Goal: Information Seeking & Learning: Learn about a topic

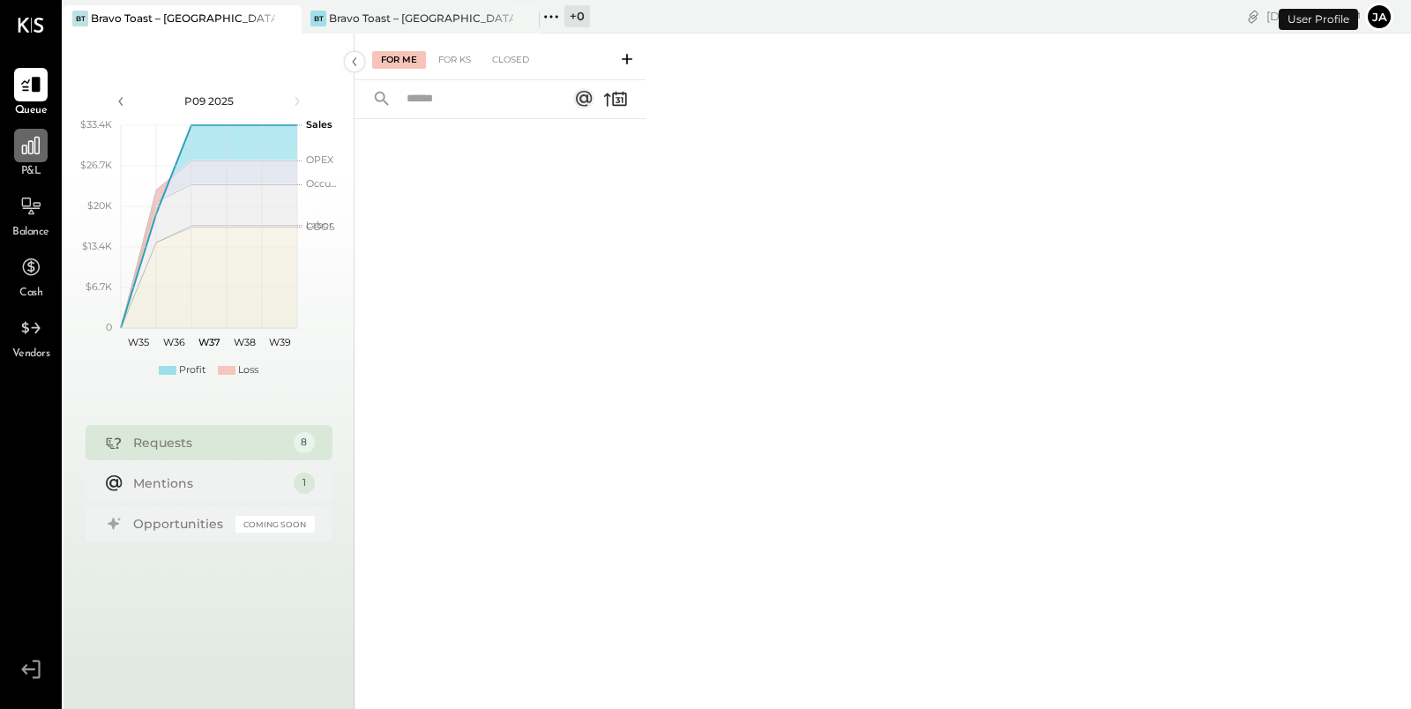
click at [32, 145] on icon at bounding box center [30, 145] width 23 height 23
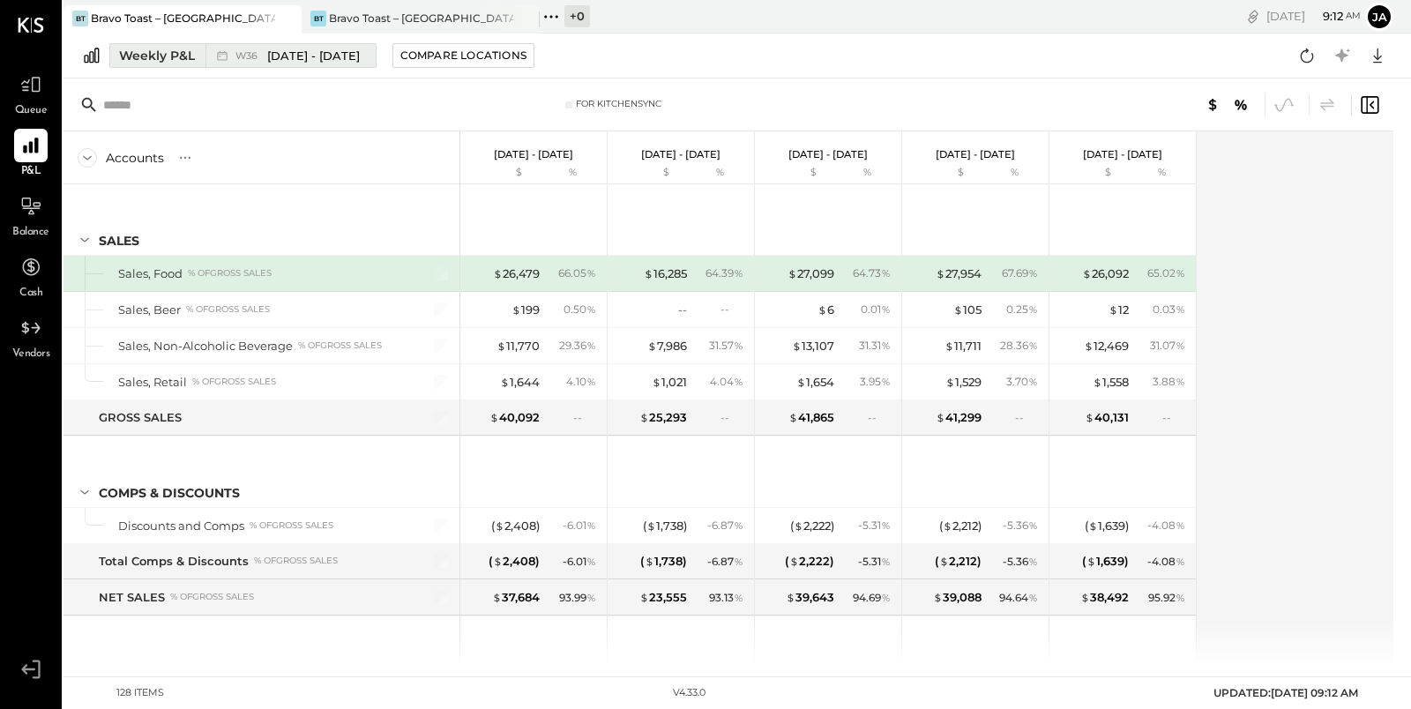
click at [138, 61] on div "Weekly P&L" at bounding box center [157, 56] width 76 height 18
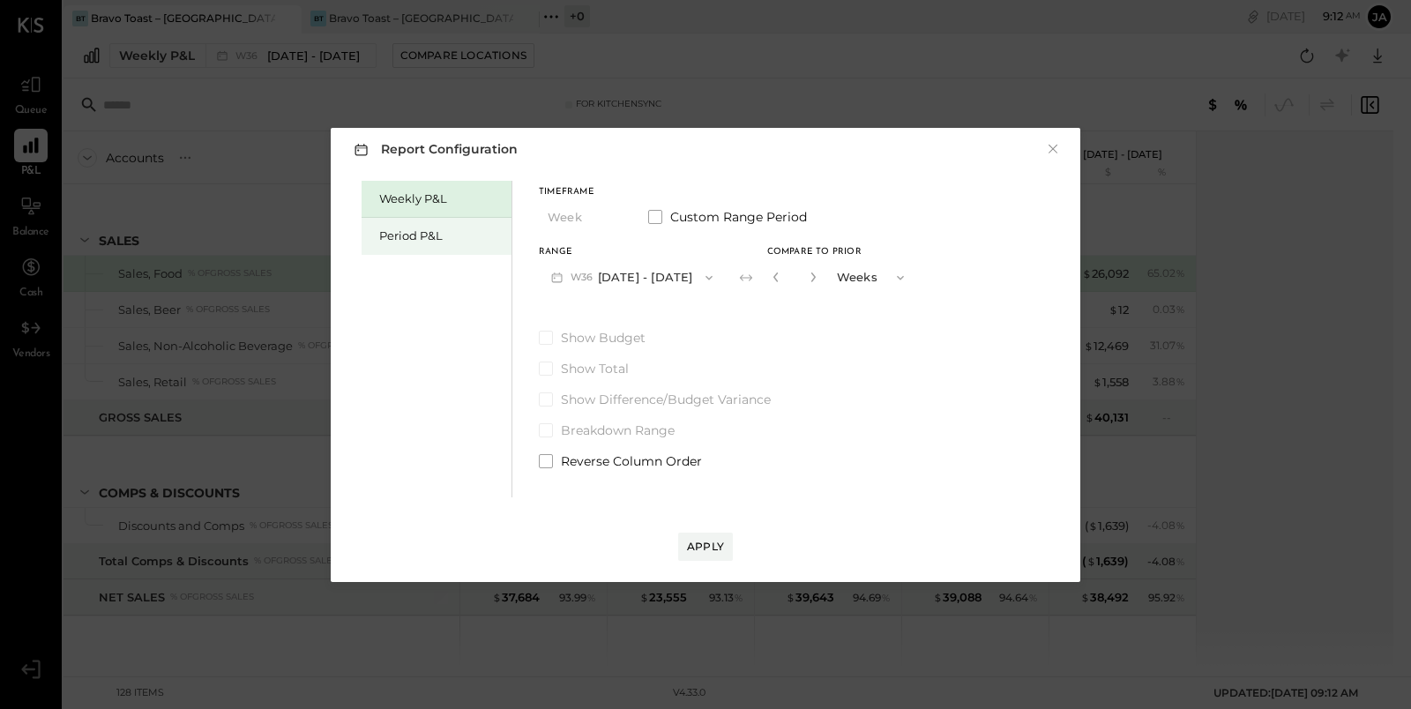
click at [428, 236] on div "Period P&L" at bounding box center [440, 235] width 123 height 17
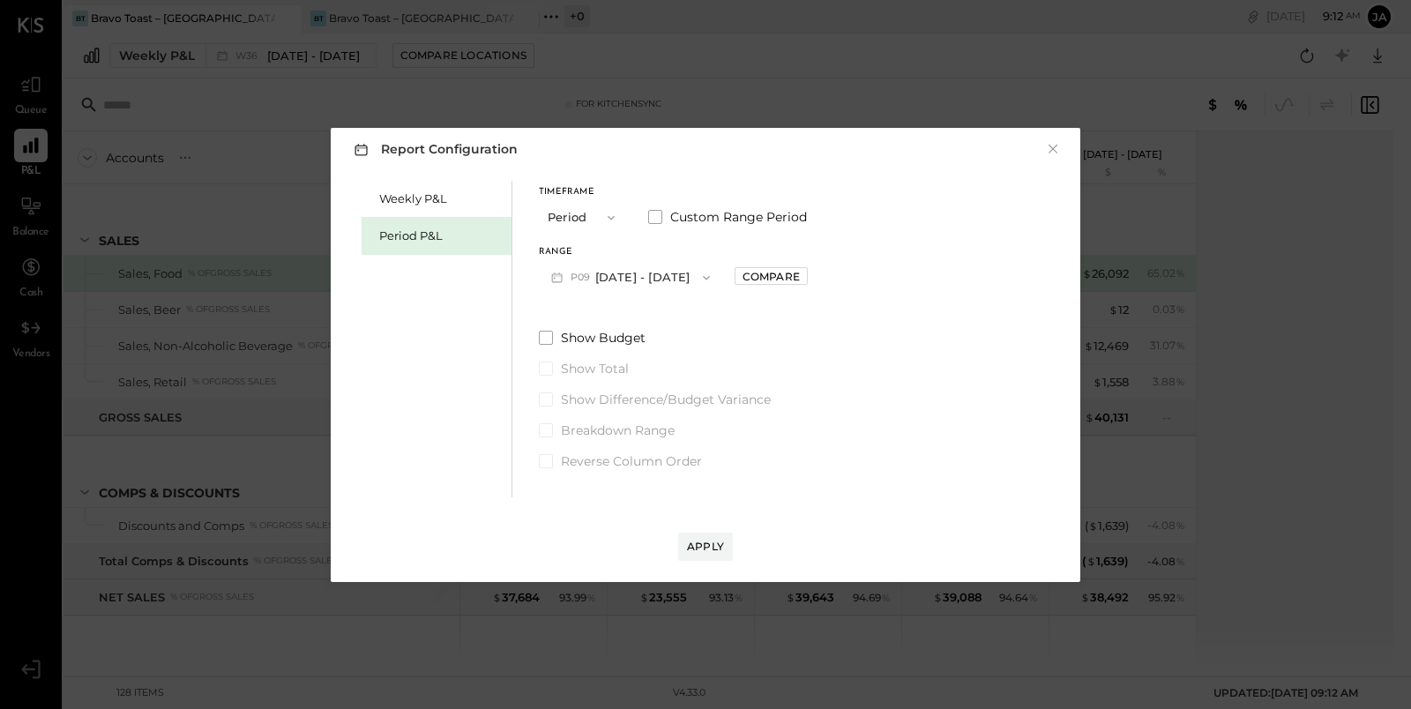
click at [695, 274] on button "P09 [DATE] - [DATE]" at bounding box center [630, 277] width 183 height 33
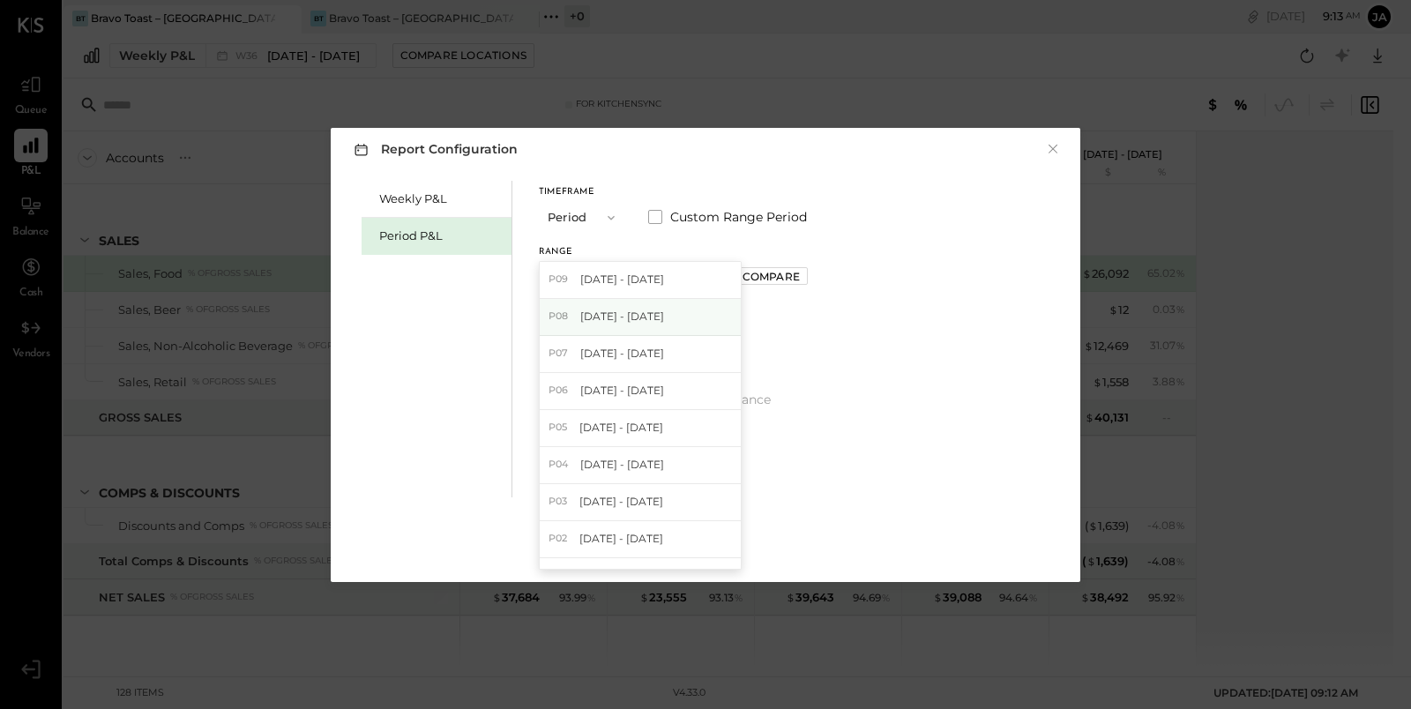
click at [694, 308] on div "P08 [DATE] - [DATE]" at bounding box center [640, 317] width 201 height 37
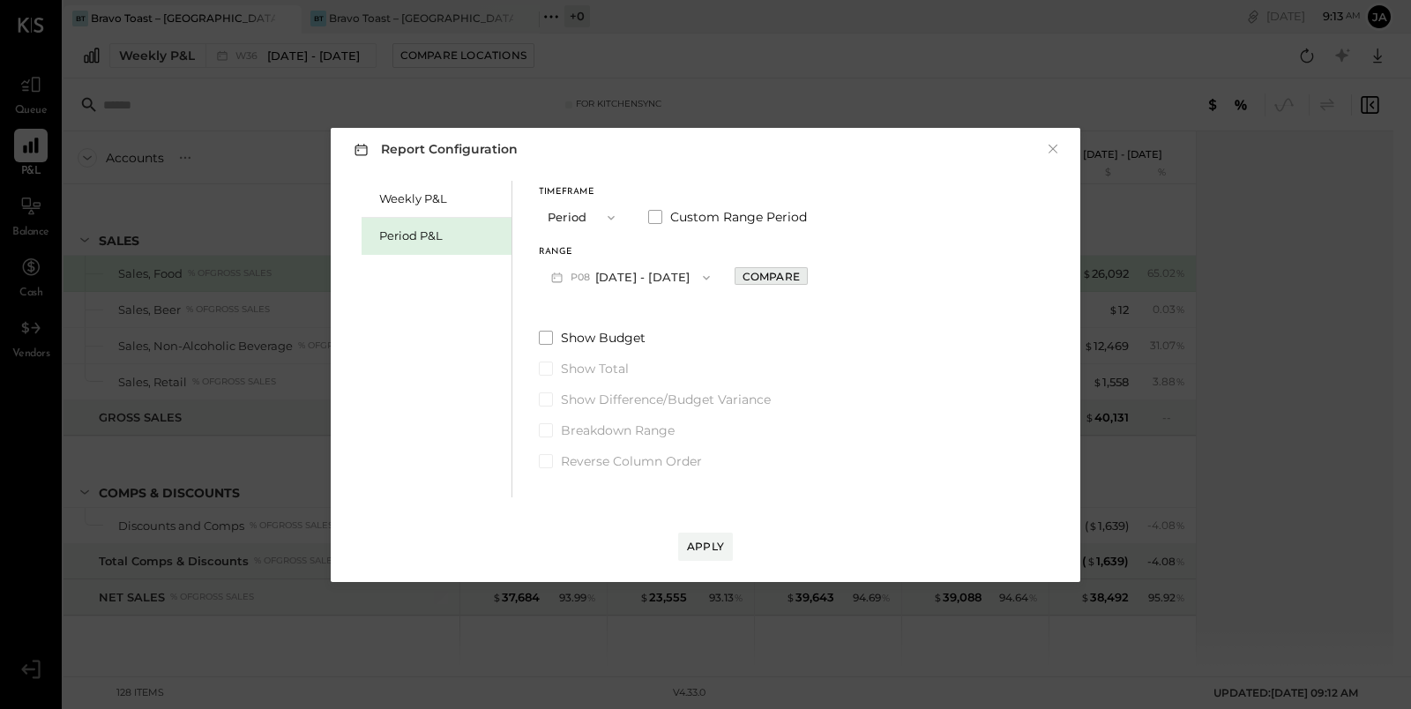
click at [790, 279] on div "Compare" at bounding box center [770, 276] width 57 height 15
click at [812, 278] on icon "button" at bounding box center [810, 277] width 4 height 10
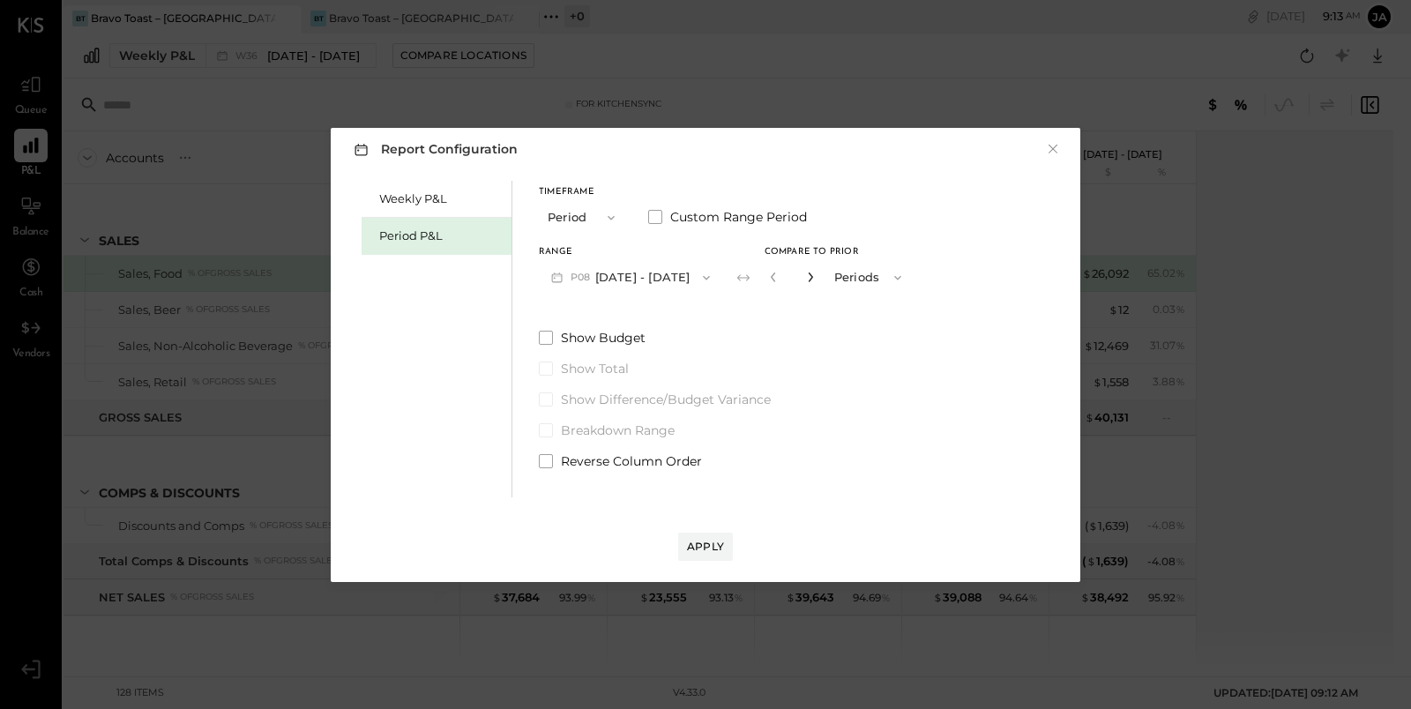
type input "*"
click at [693, 543] on div "Apply" at bounding box center [705, 546] width 37 height 15
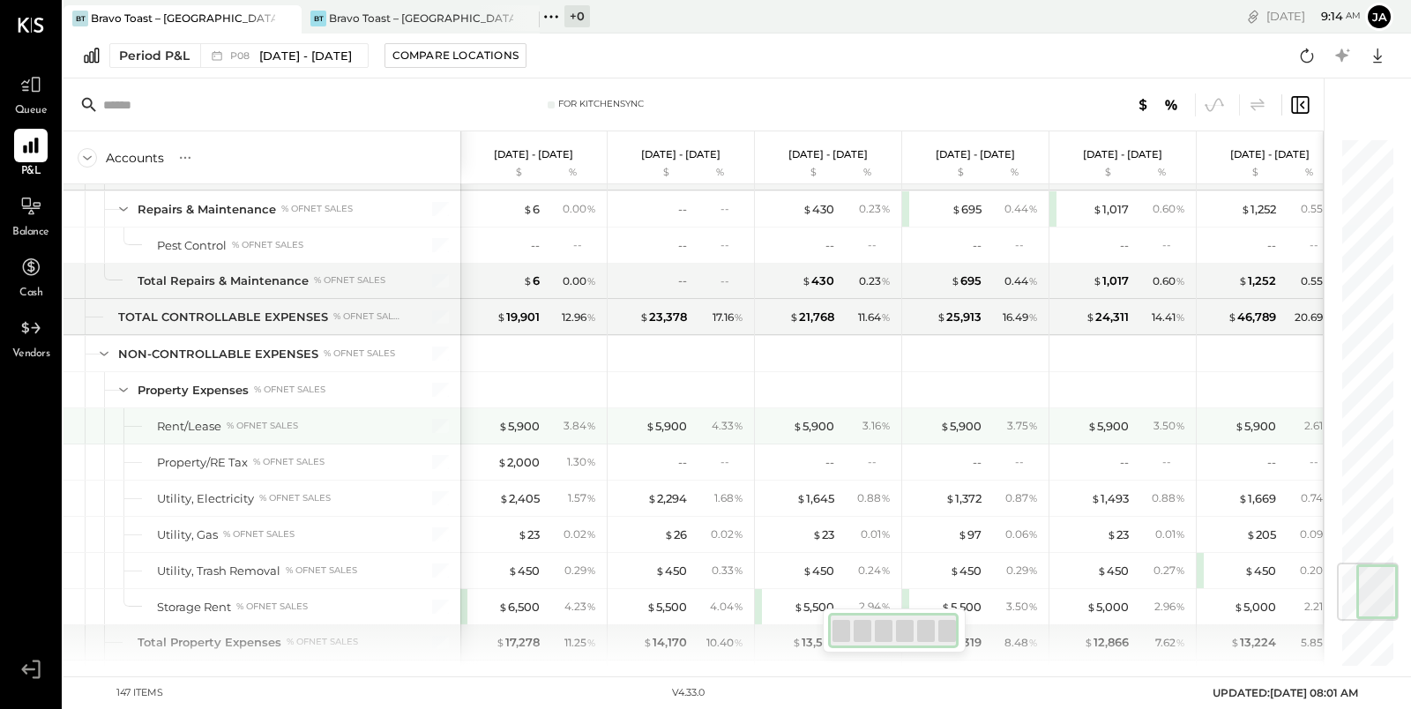
scroll to position [3548, 0]
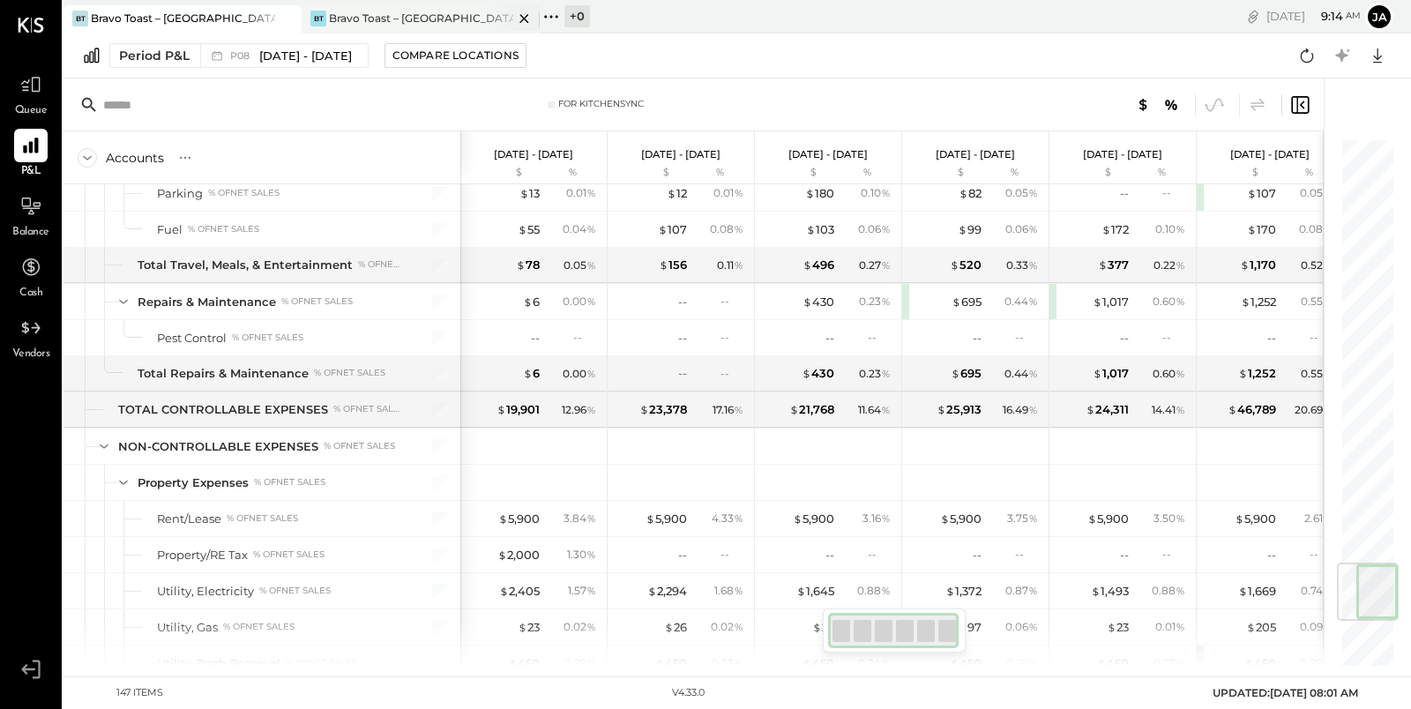
click at [399, 19] on div "Bravo Toast – [GEOGRAPHIC_DATA]" at bounding box center [421, 18] width 184 height 15
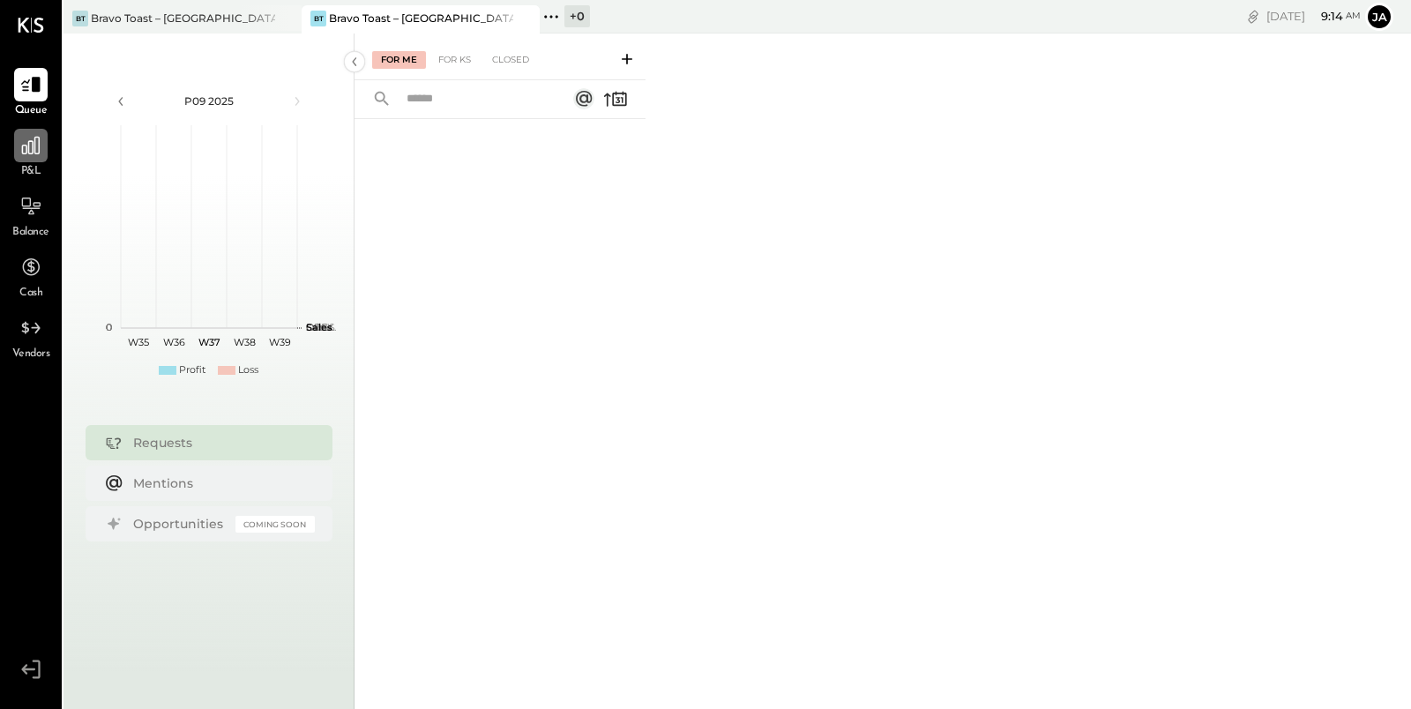
click at [35, 147] on icon at bounding box center [31, 146] width 18 height 18
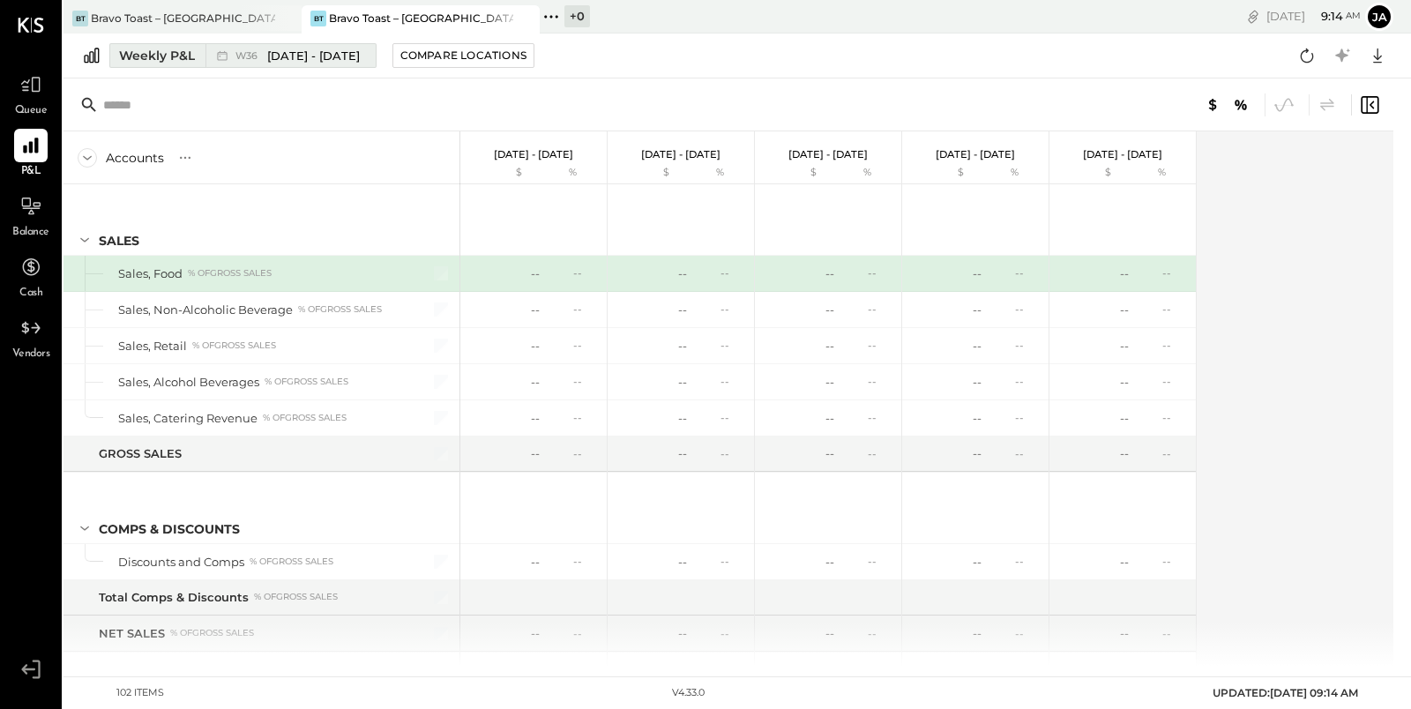
click at [157, 53] on div "Weekly P&L" at bounding box center [157, 56] width 76 height 18
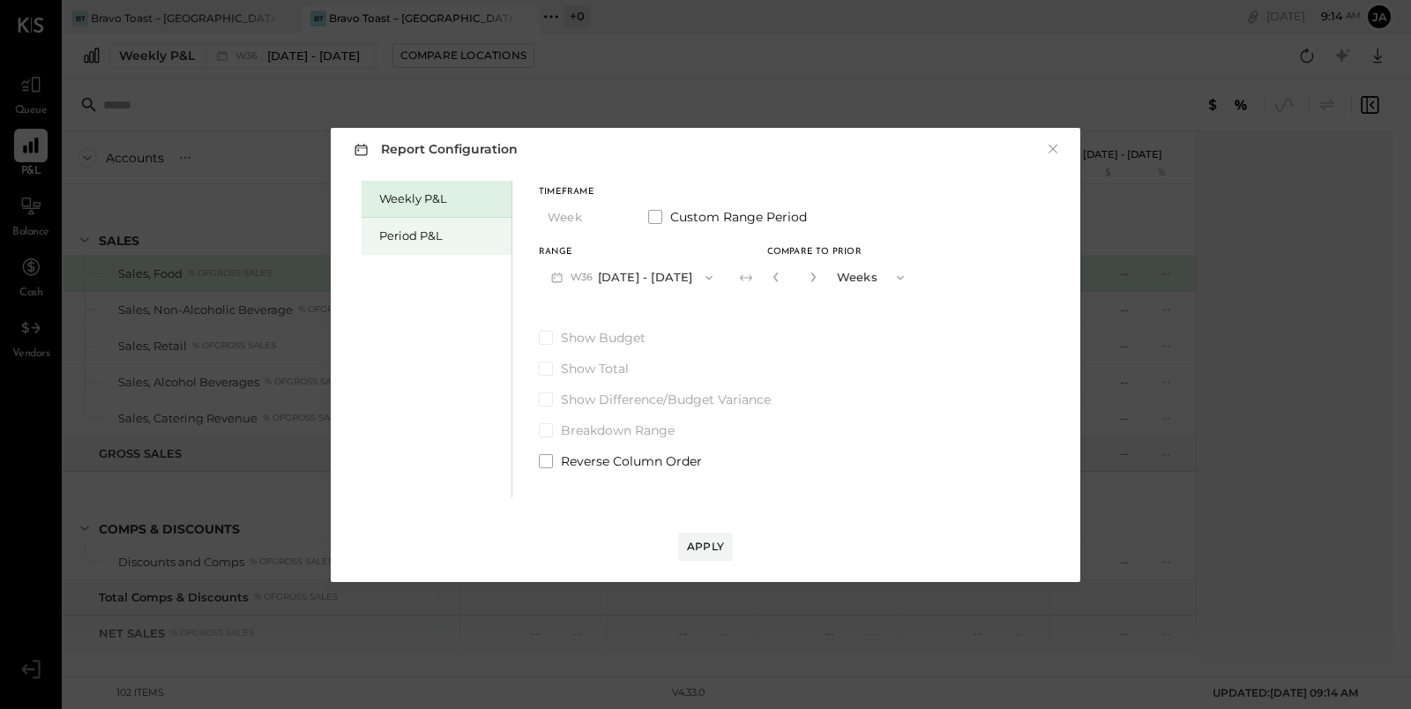
click at [460, 239] on div "Period P&L" at bounding box center [440, 235] width 123 height 17
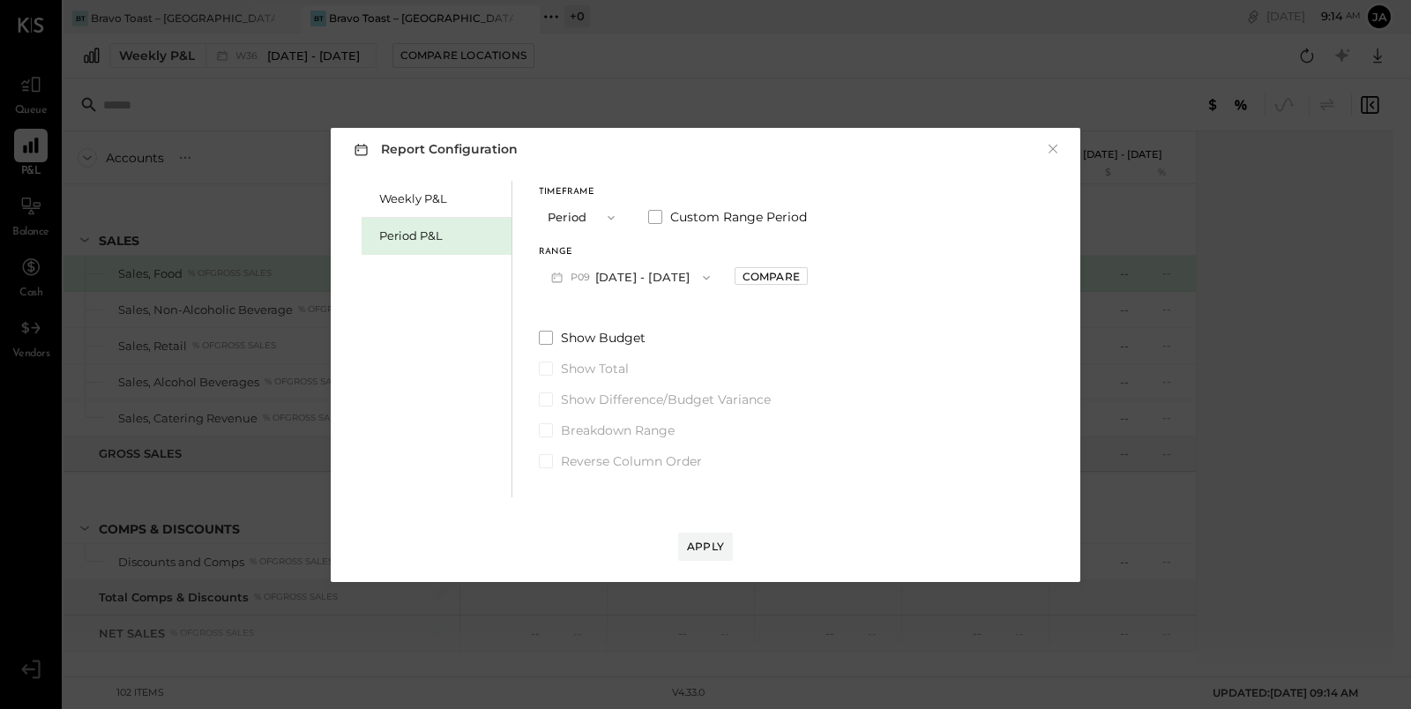
click at [617, 220] on icon "button" at bounding box center [611, 218] width 14 height 14
click at [592, 278] on div "YTD" at bounding box center [583, 280] width 86 height 32
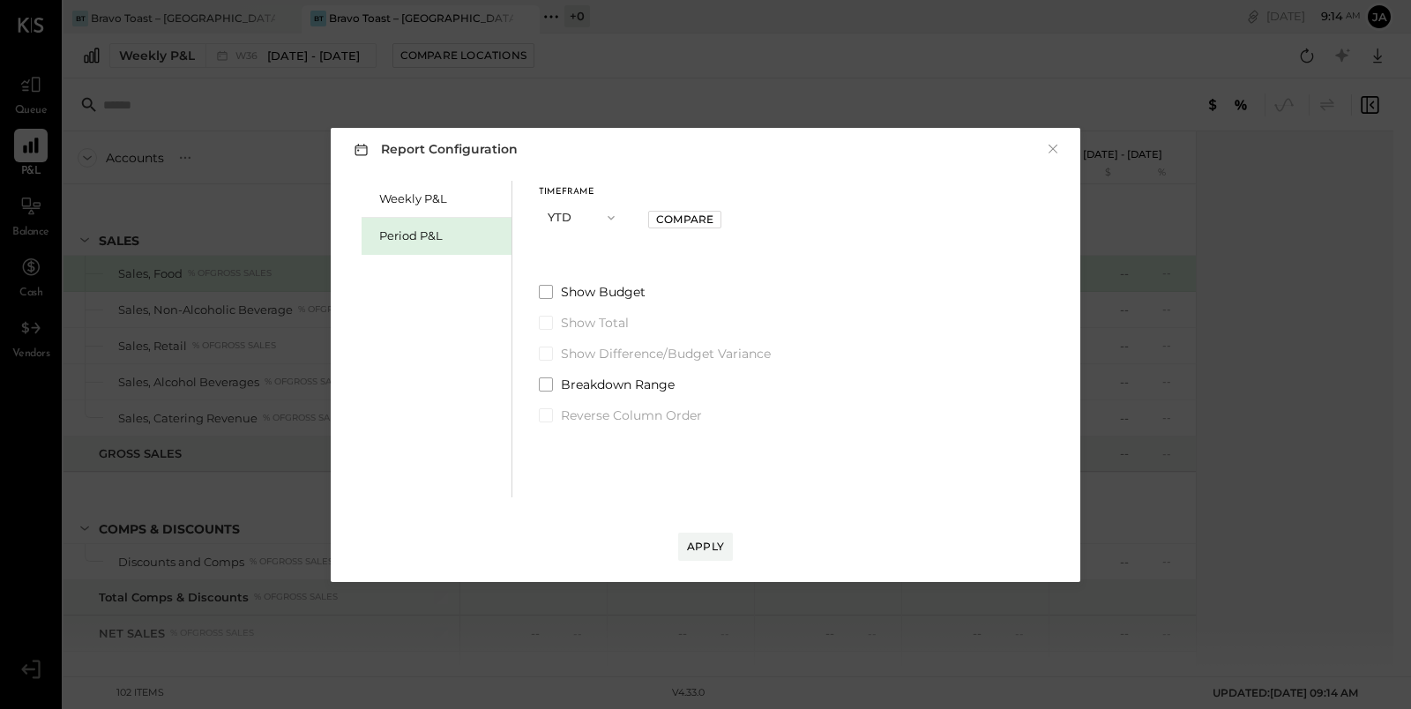
click at [733, 221] on div "Timeframe YTD Compare" at bounding box center [655, 211] width 232 height 46
click at [716, 220] on button "Compare" at bounding box center [684, 220] width 73 height 18
click at [598, 220] on span "button" at bounding box center [606, 218] width 23 height 14
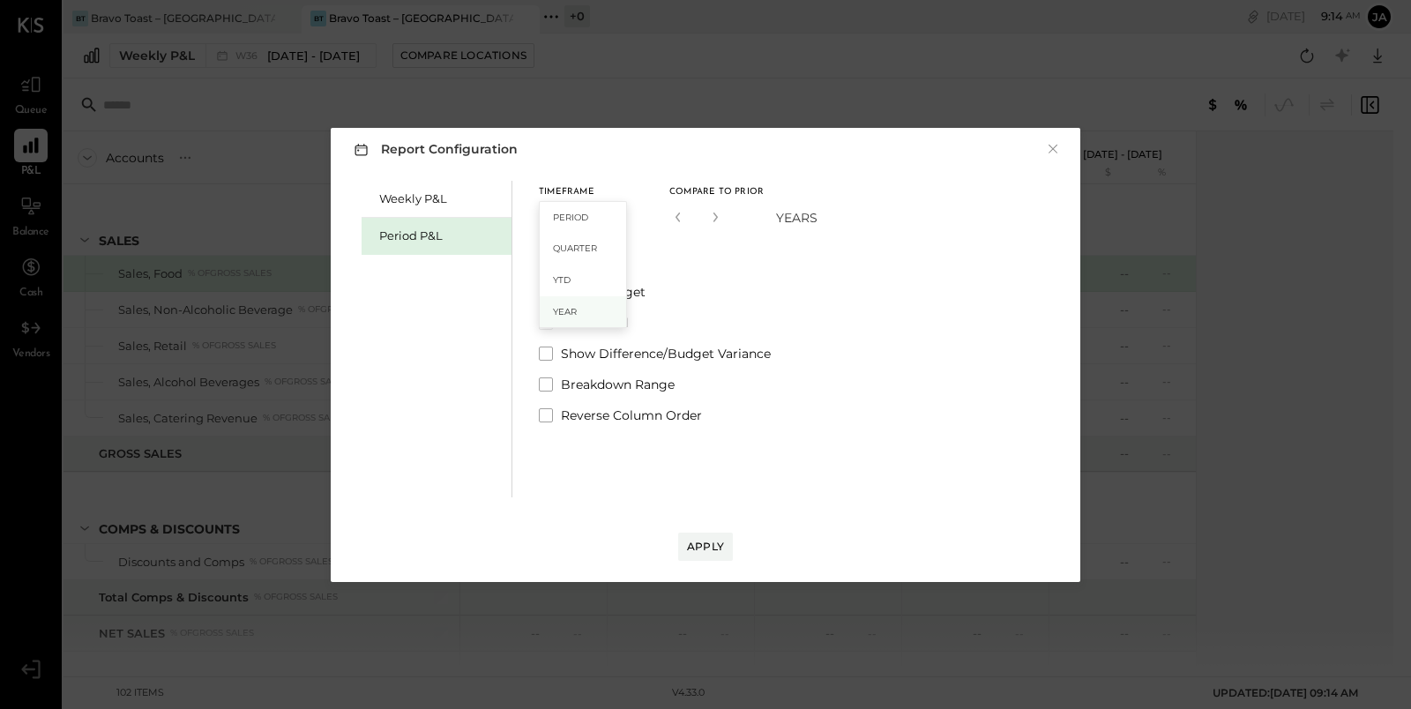
click at [592, 302] on div "Year" at bounding box center [583, 312] width 86 height 32
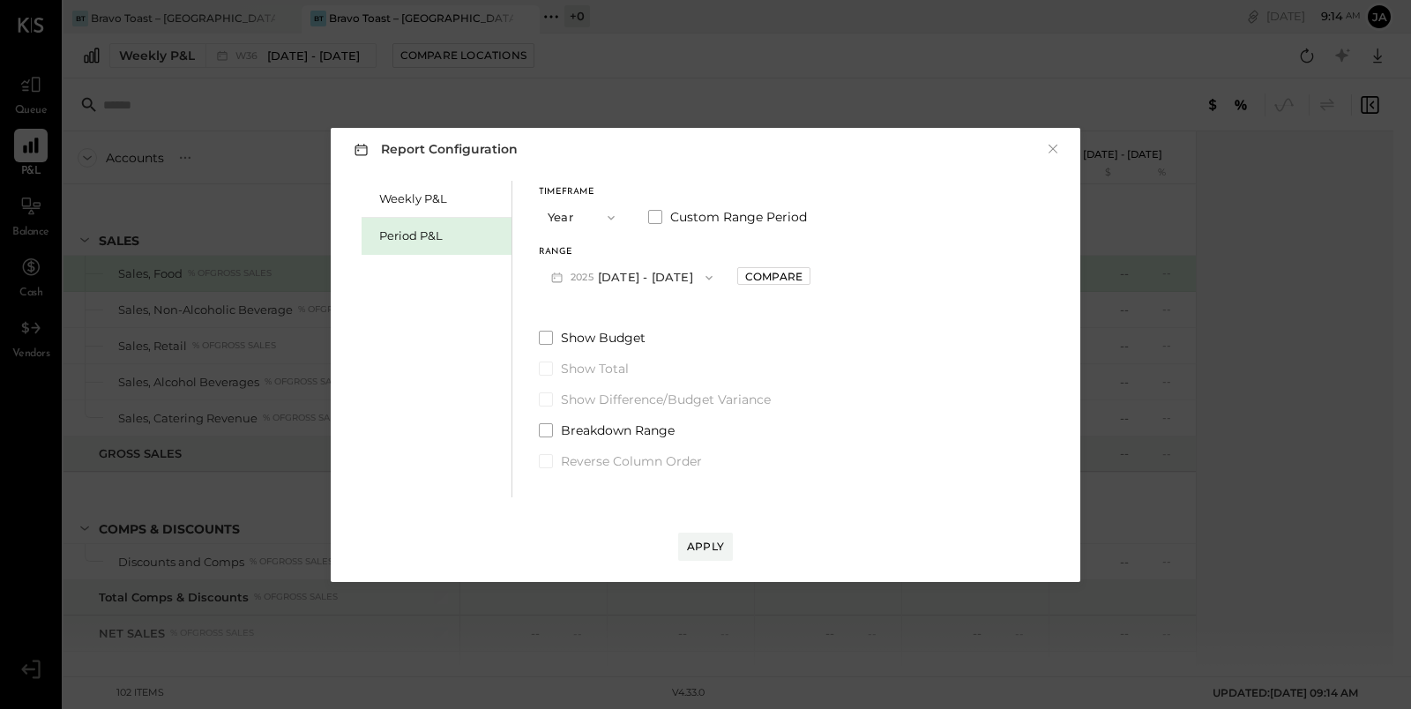
click at [725, 284] on button "2025 [DATE] - [DATE]" at bounding box center [632, 277] width 186 height 33
click at [741, 280] on div "2025 [DATE] - [DATE]" at bounding box center [640, 280] width 201 height 37
click at [810, 279] on button "Compare" at bounding box center [773, 276] width 73 height 18
click at [818, 281] on icon "button" at bounding box center [813, 277] width 11 height 11
click at [818, 275] on icon "button" at bounding box center [813, 277] width 11 height 11
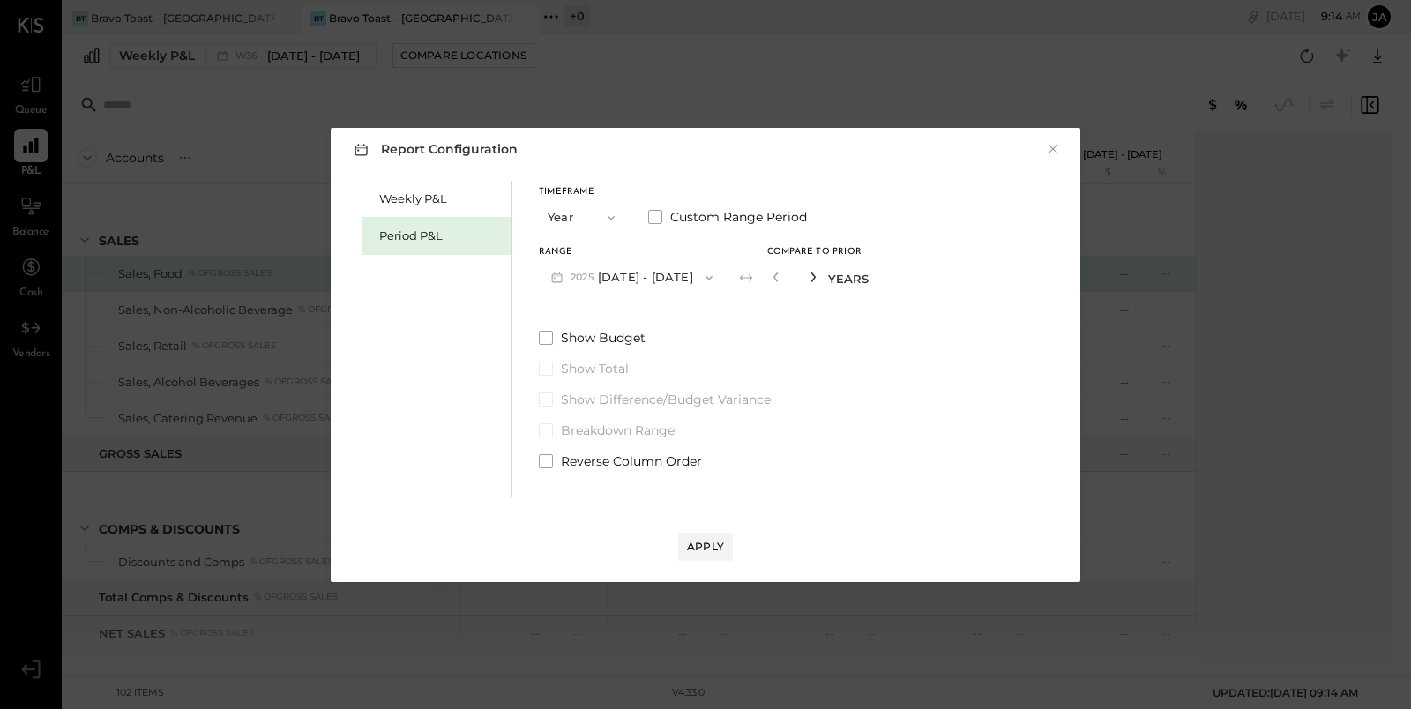
type input "*"
click at [704, 529] on div "Apply" at bounding box center [705, 528] width 714 height 63
click at [704, 532] on button "Apply" at bounding box center [705, 546] width 55 height 28
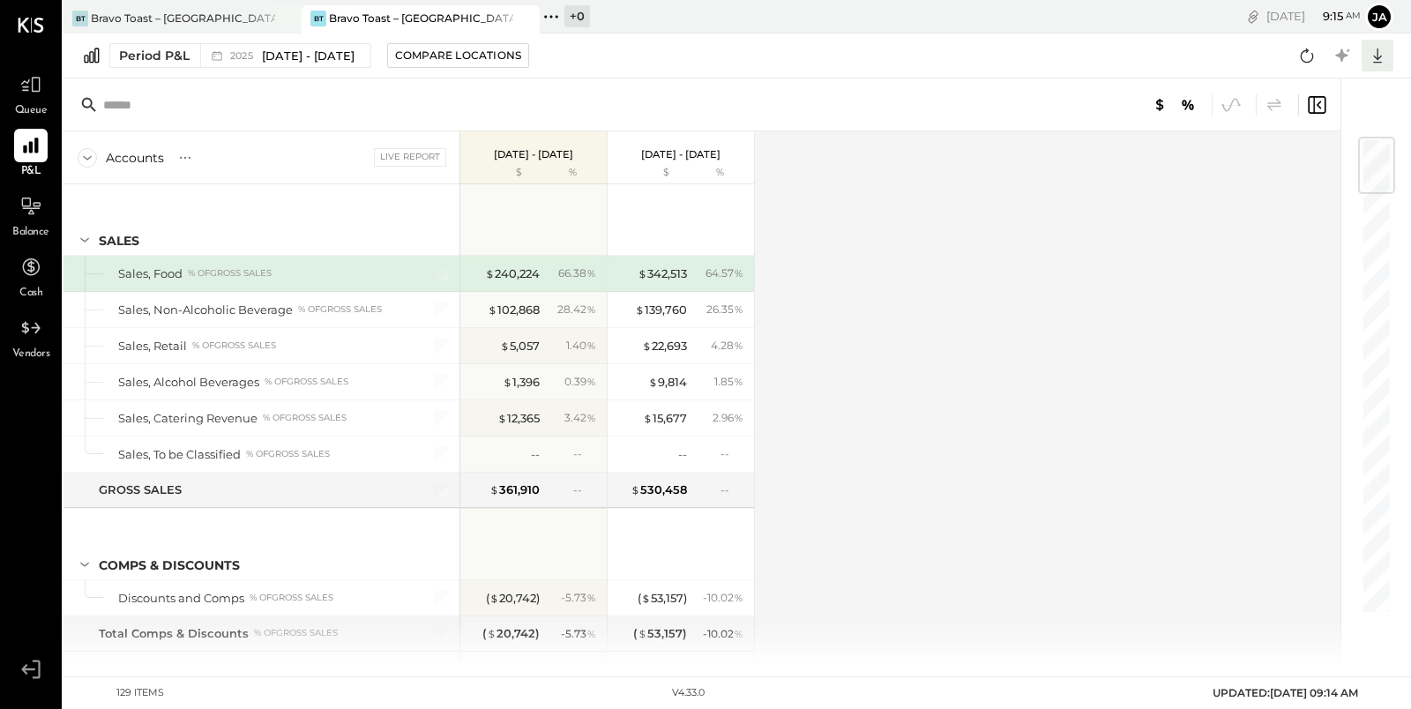
click at [1385, 53] on icon at bounding box center [1377, 55] width 23 height 23
click at [1315, 153] on div "Excel" at bounding box center [1322, 158] width 141 height 37
click at [31, 204] on icon at bounding box center [30, 206] width 23 height 23
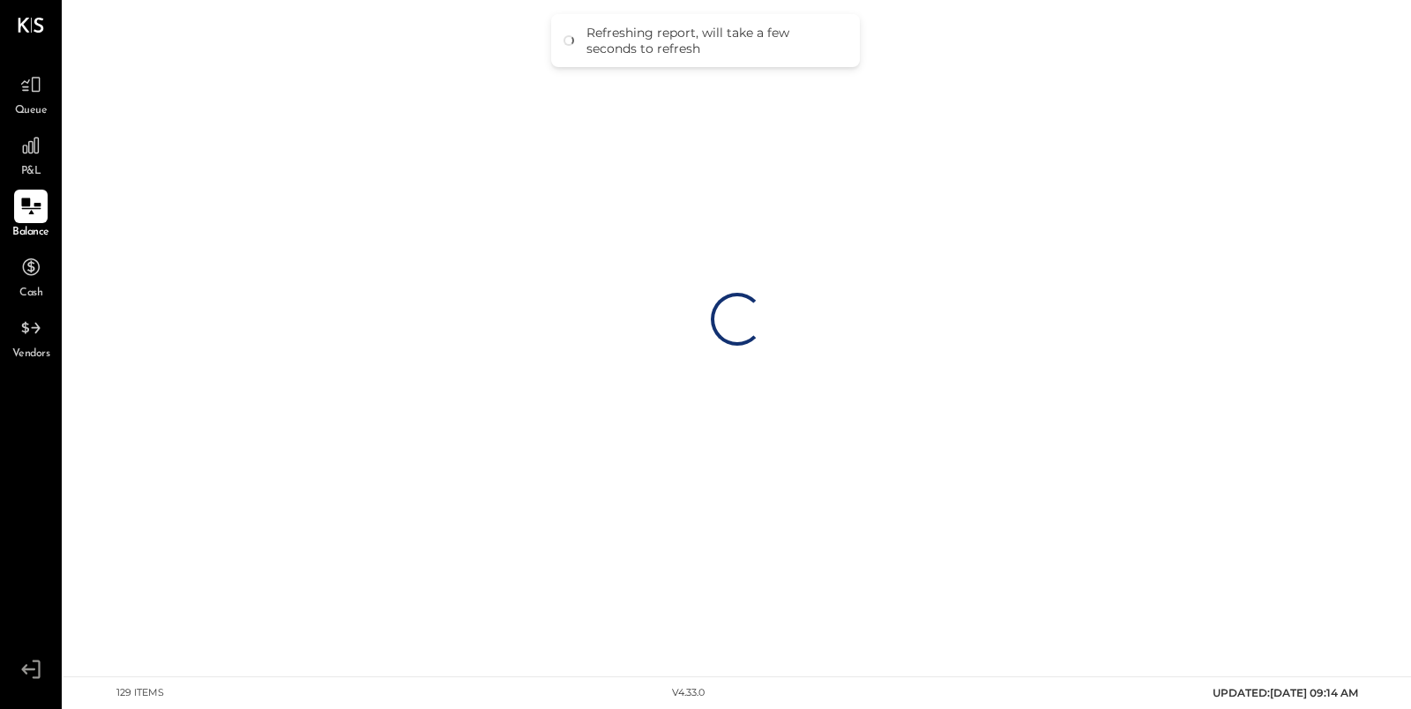
click at [311, 50] on div "Loading…" at bounding box center [736, 319] width 1347 height 638
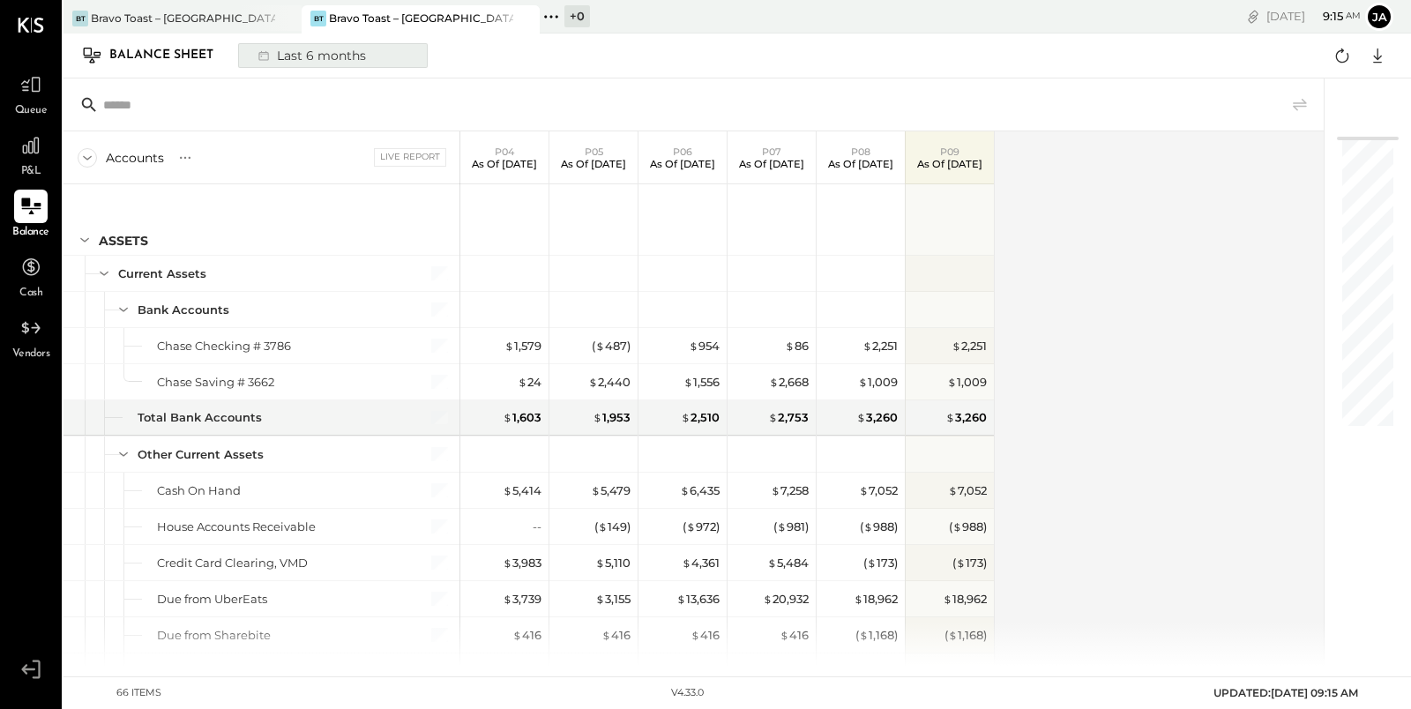
click at [295, 59] on div "Last 6 months" at bounding box center [310, 55] width 125 height 23
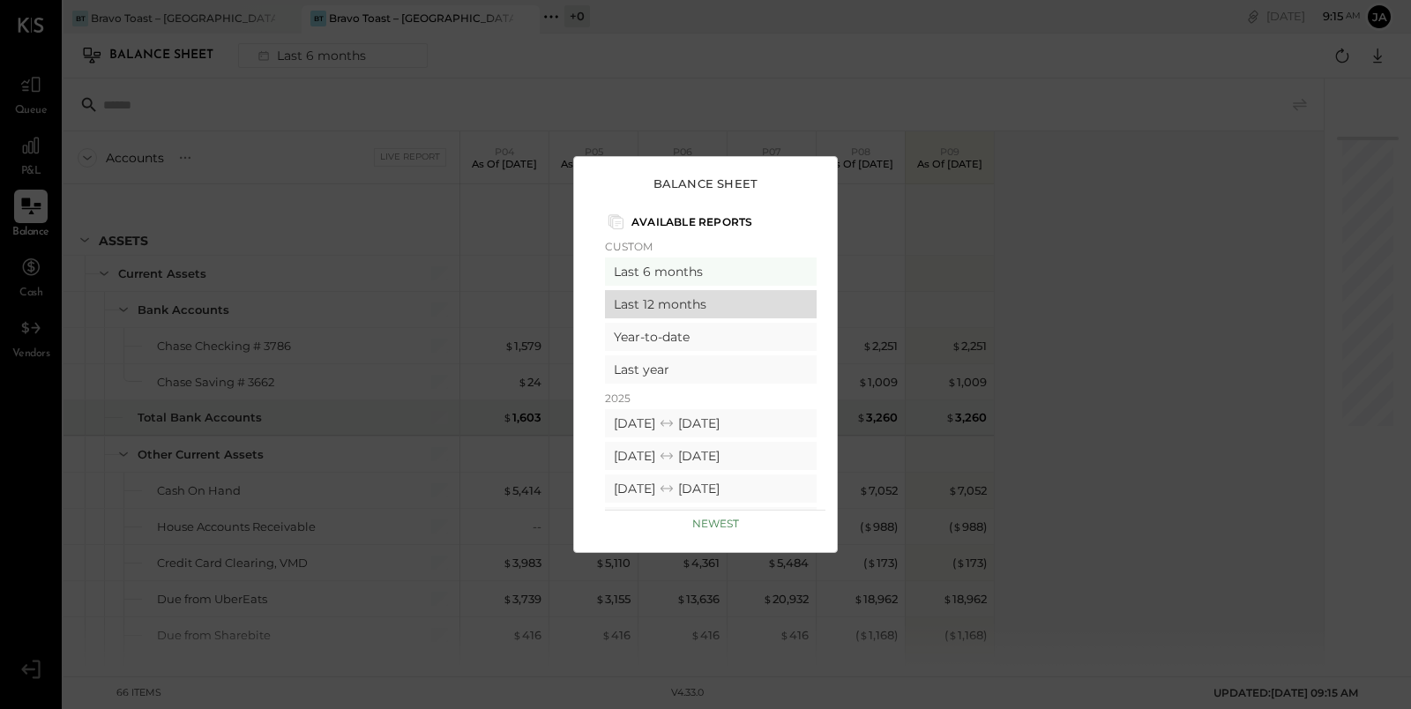
click at [717, 302] on div "Last 12 months" at bounding box center [711, 304] width 212 height 28
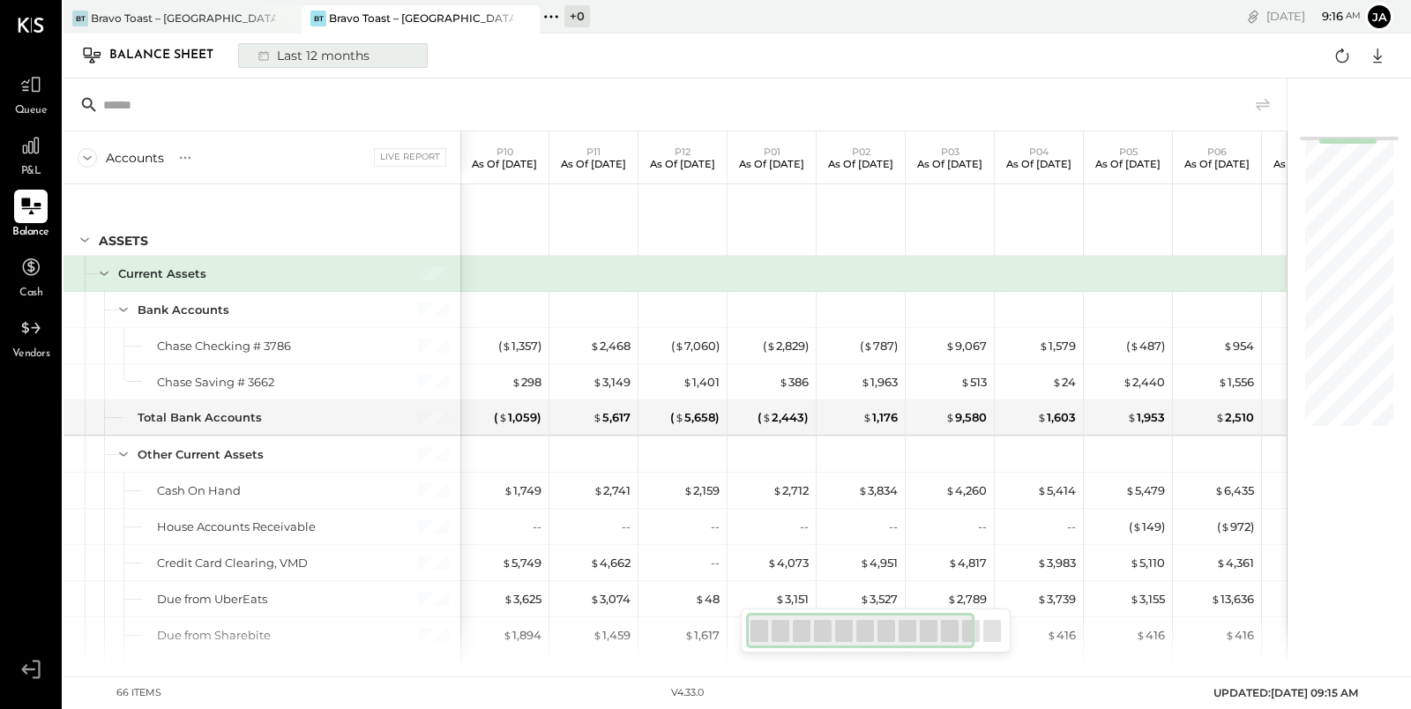
click at [341, 64] on div "Last 12 months" at bounding box center [312, 55] width 129 height 23
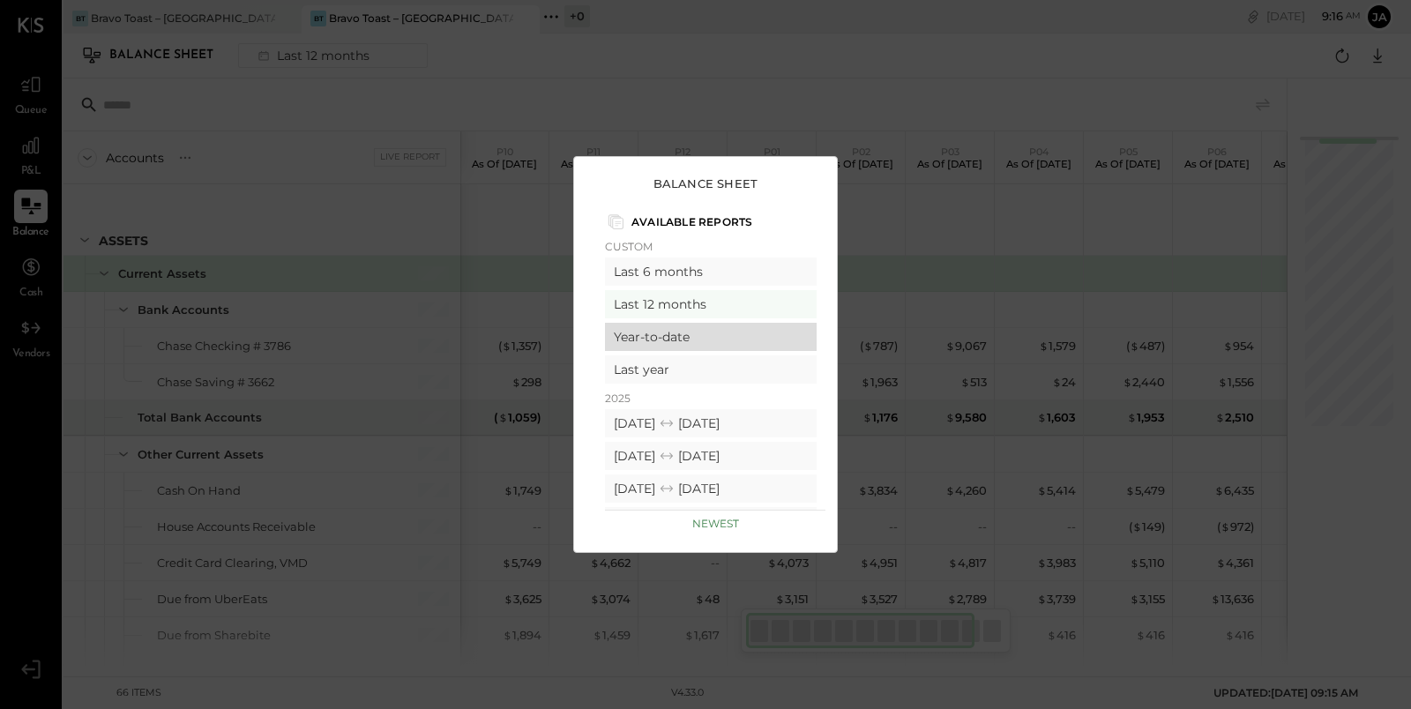
click at [681, 346] on div "Year-to-date" at bounding box center [711, 337] width 212 height 28
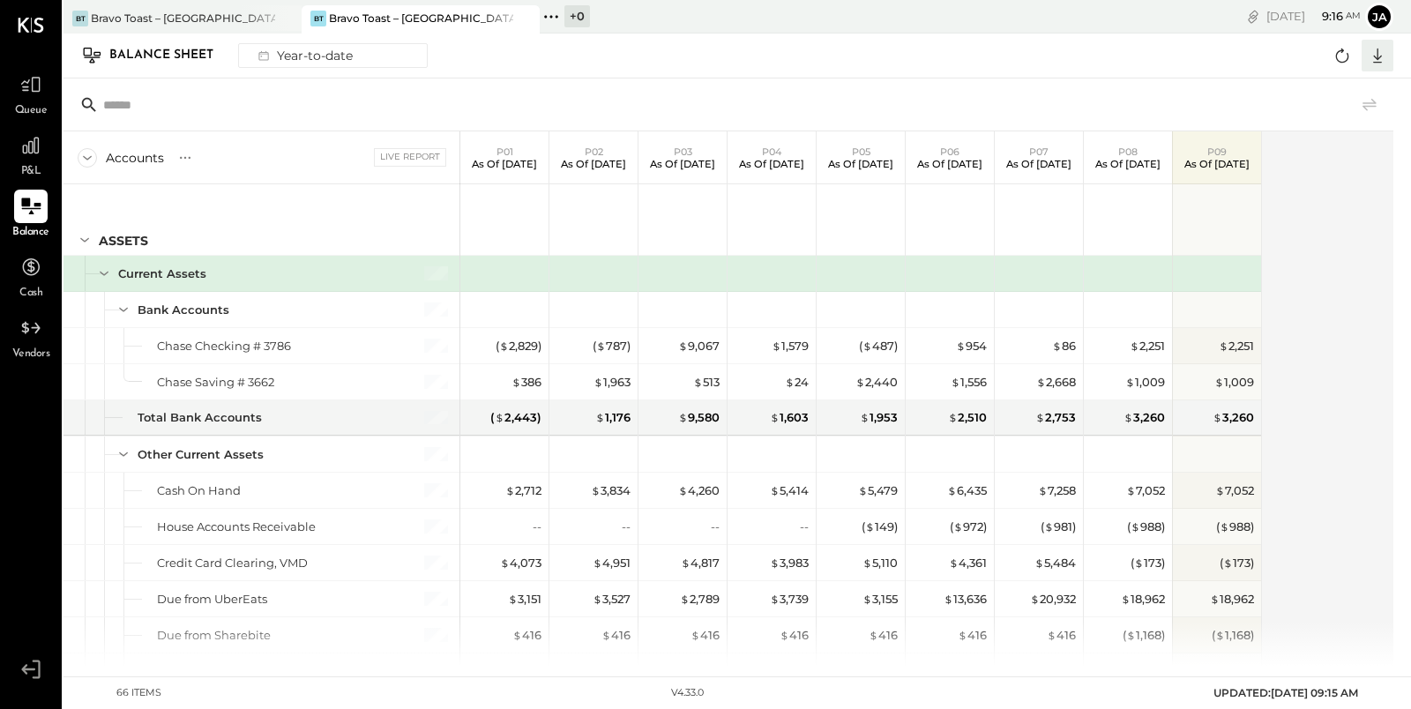
click at [1371, 63] on icon at bounding box center [1377, 55] width 23 height 23
click at [1337, 129] on div "Google Sheets" at bounding box center [1322, 121] width 141 height 37
click at [1235, 87] on div at bounding box center [727, 104] width 1329 height 53
click at [205, 19] on div "Bravo Toast – [GEOGRAPHIC_DATA]" at bounding box center [183, 18] width 184 height 15
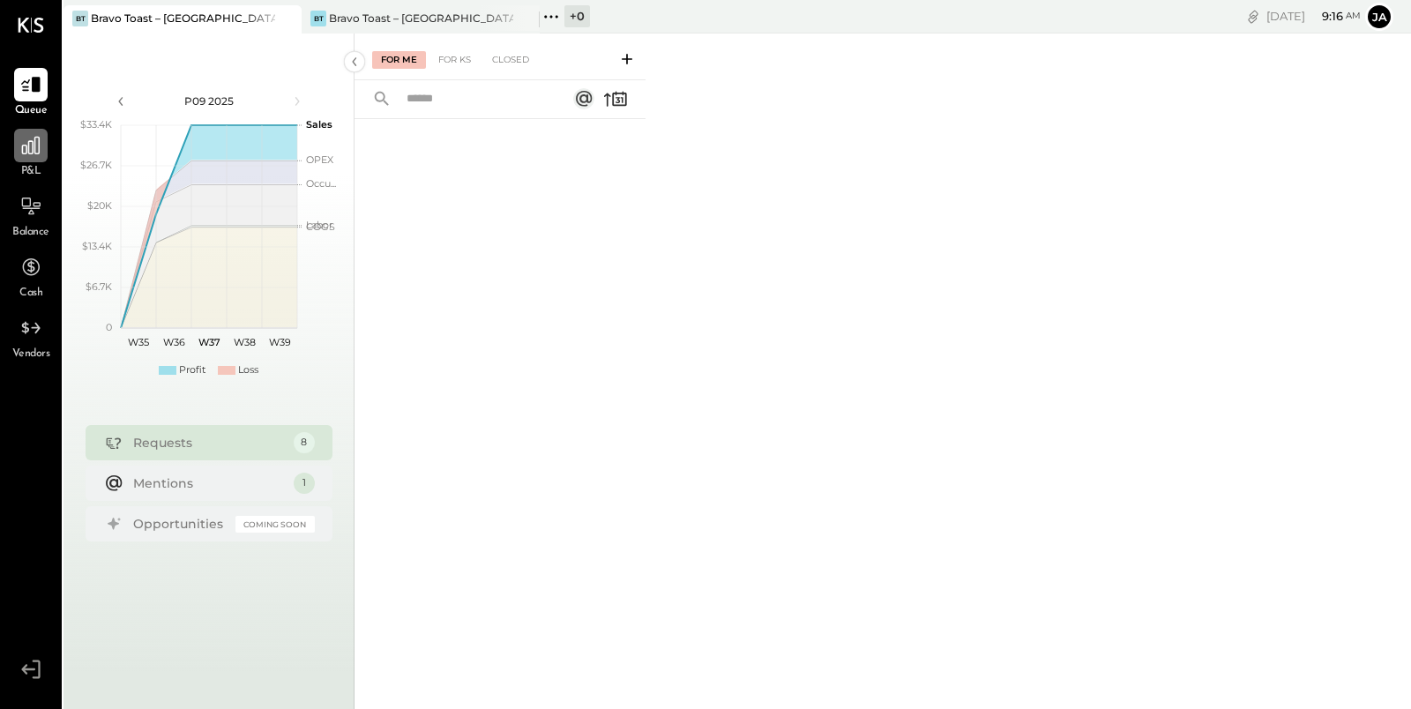
click at [29, 147] on icon at bounding box center [31, 146] width 18 height 18
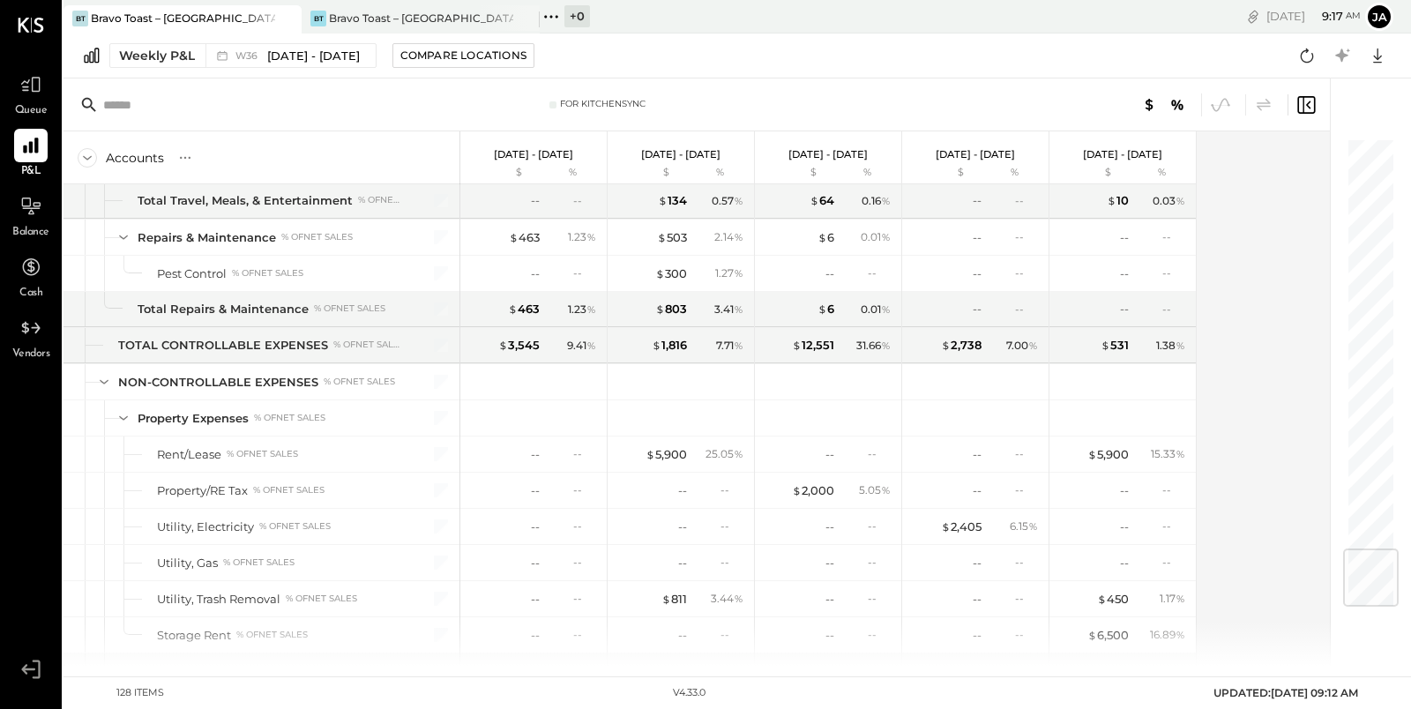
scroll to position [3428, 0]
